Goal: Find specific page/section: Find specific page/section

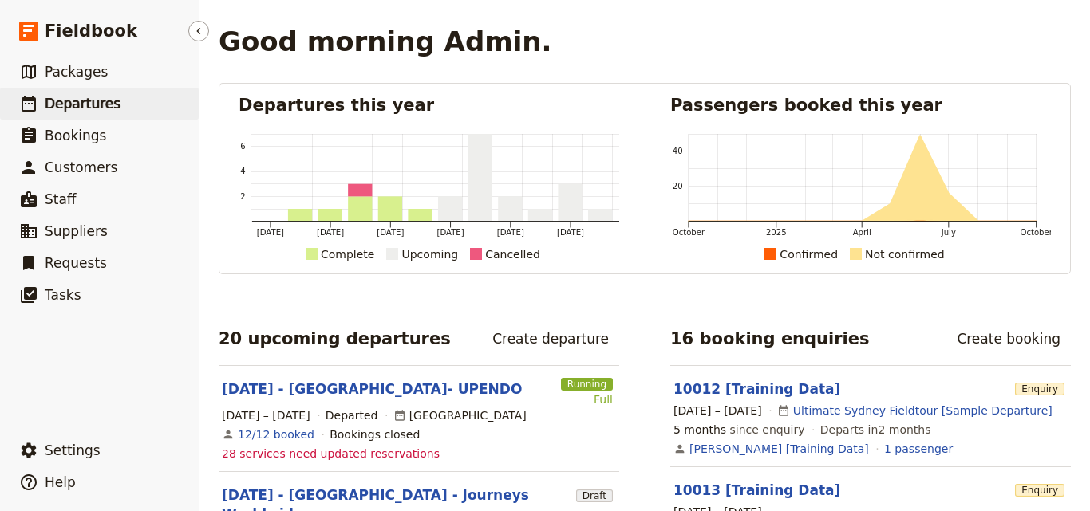
click at [81, 104] on span "Departures" at bounding box center [83, 104] width 76 height 16
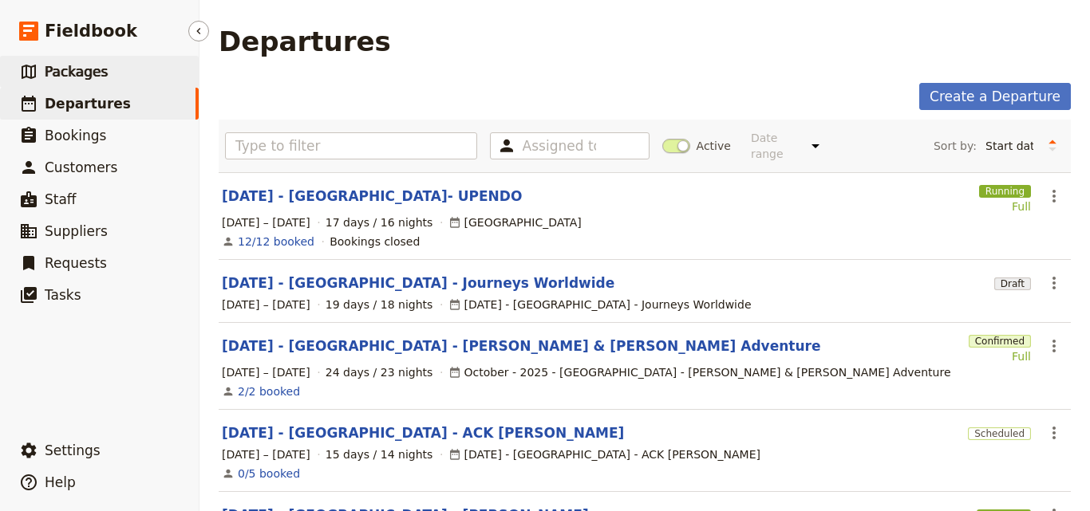
click at [132, 85] on link "​ Packages" at bounding box center [99, 72] width 199 height 32
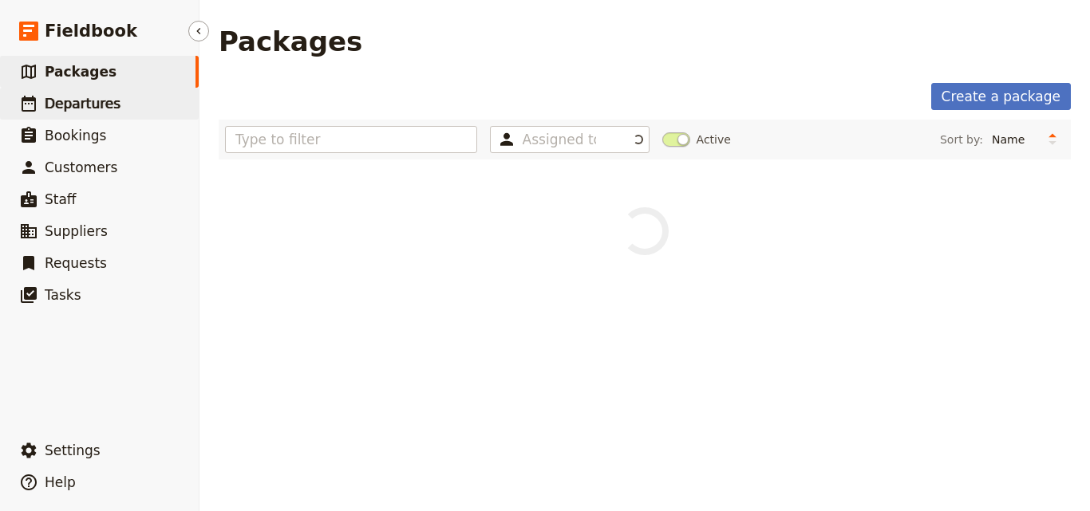
click at [132, 100] on link "​ Departures" at bounding box center [99, 104] width 199 height 32
